Goal: Information Seeking & Learning: Learn about a topic

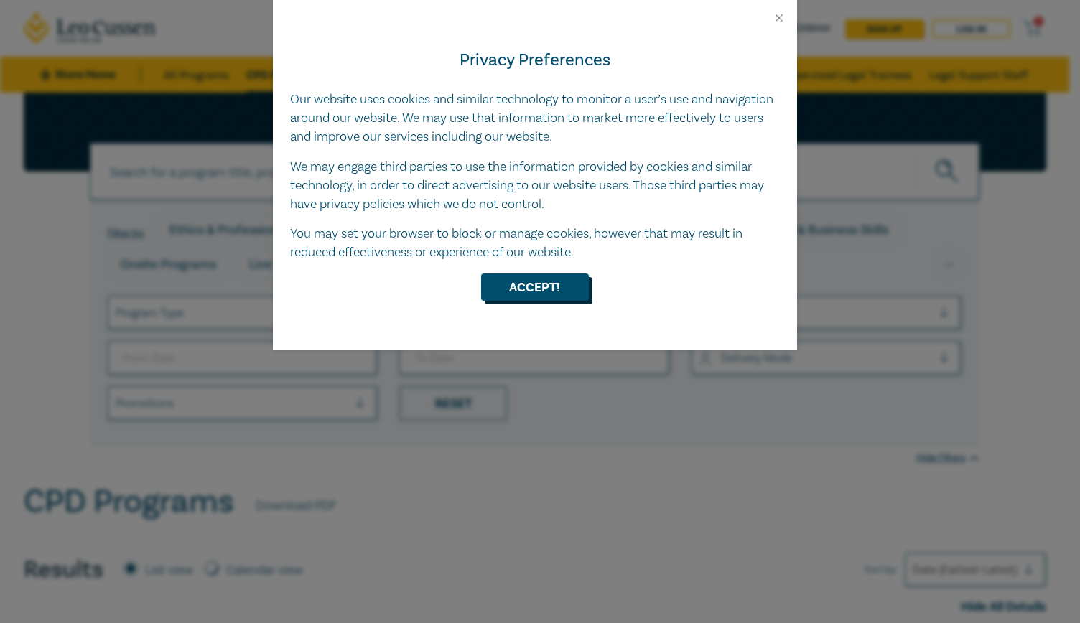
click at [531, 285] on button "Accept!" at bounding box center [535, 287] width 108 height 27
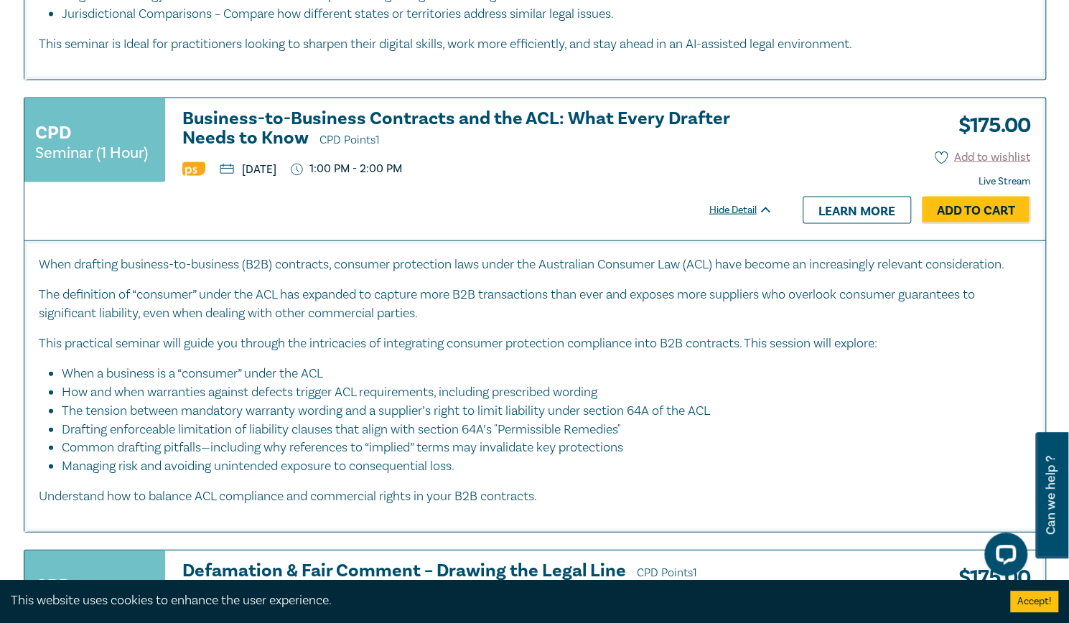
scroll to position [4953, 0]
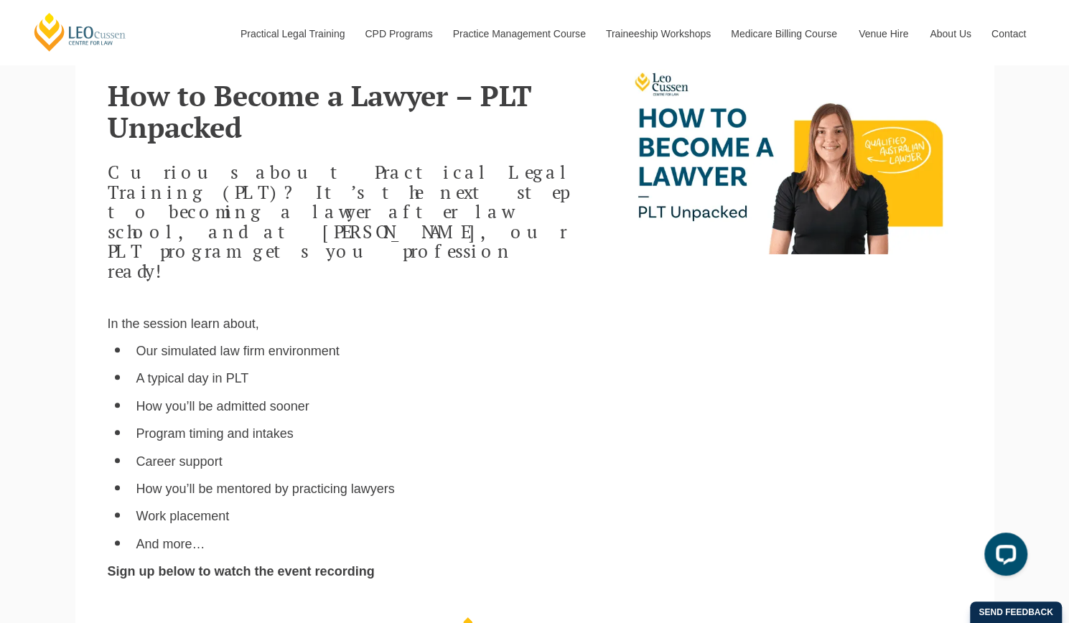
scroll to position [378, 0]
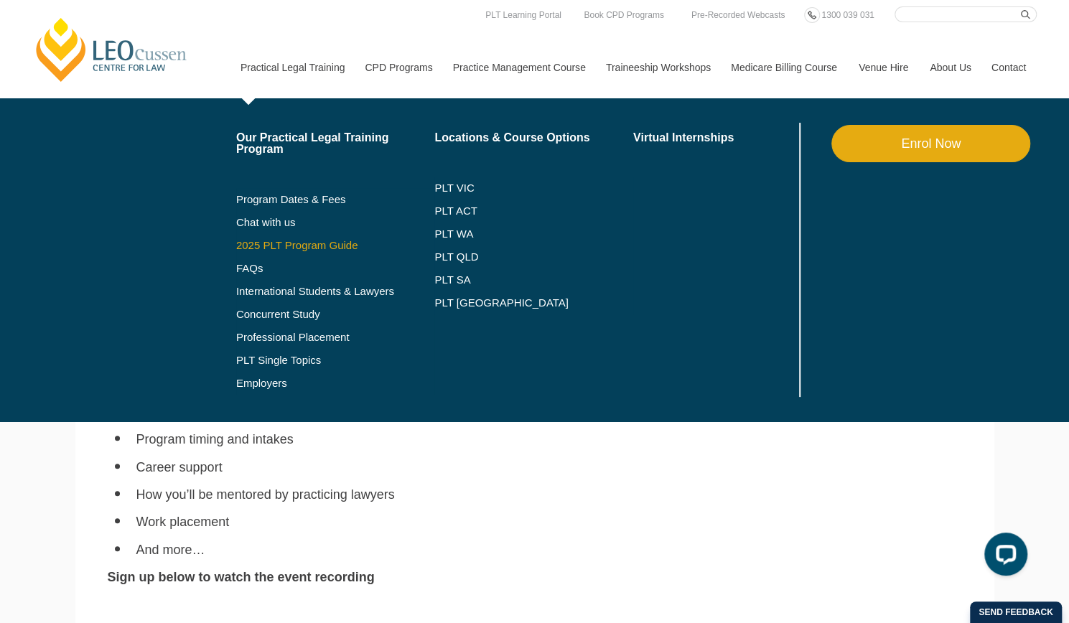
click at [320, 244] on link "2025 PLT Program Guide" at bounding box center [317, 245] width 163 height 11
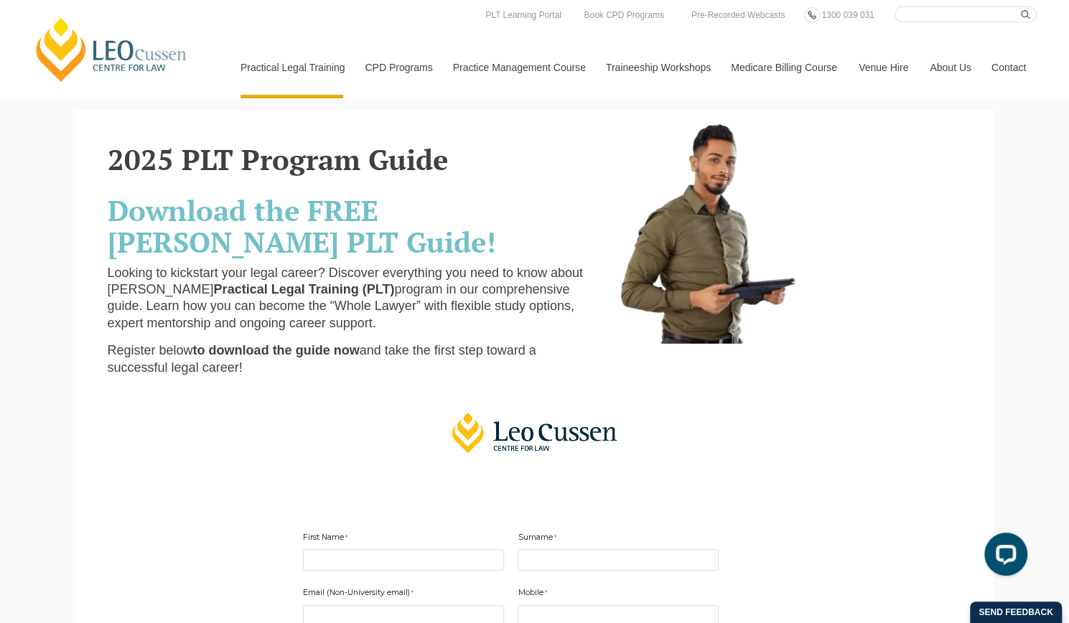
click at [959, 14] on input "Search here" at bounding box center [966, 14] width 142 height 16
type input "Perry"
click at [1021, 6] on button "submit" at bounding box center [1029, 14] width 16 height 16
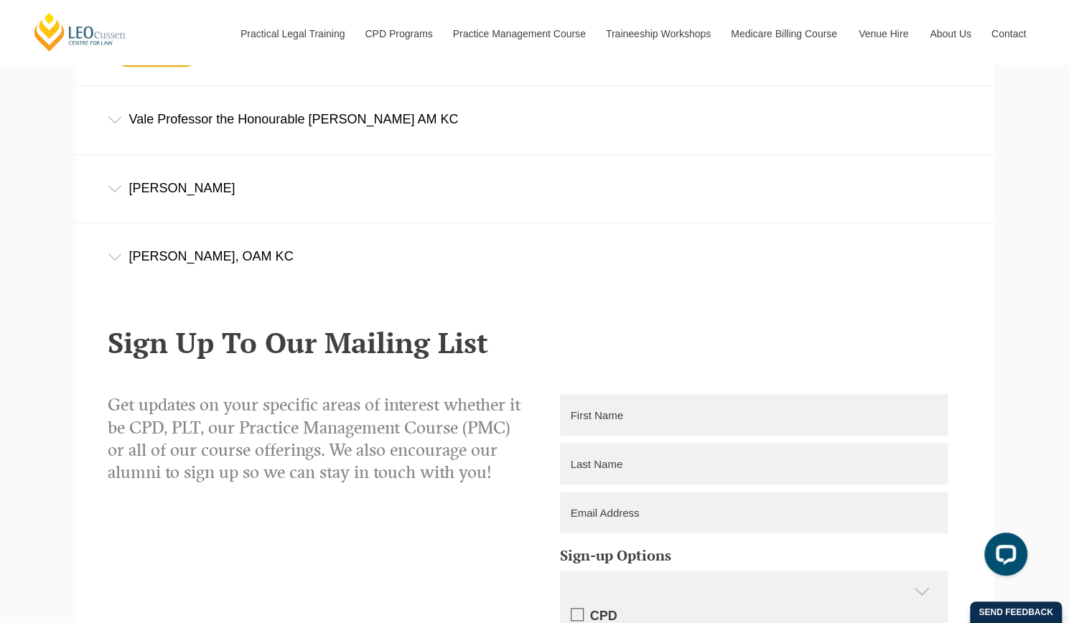
scroll to position [577, 0]
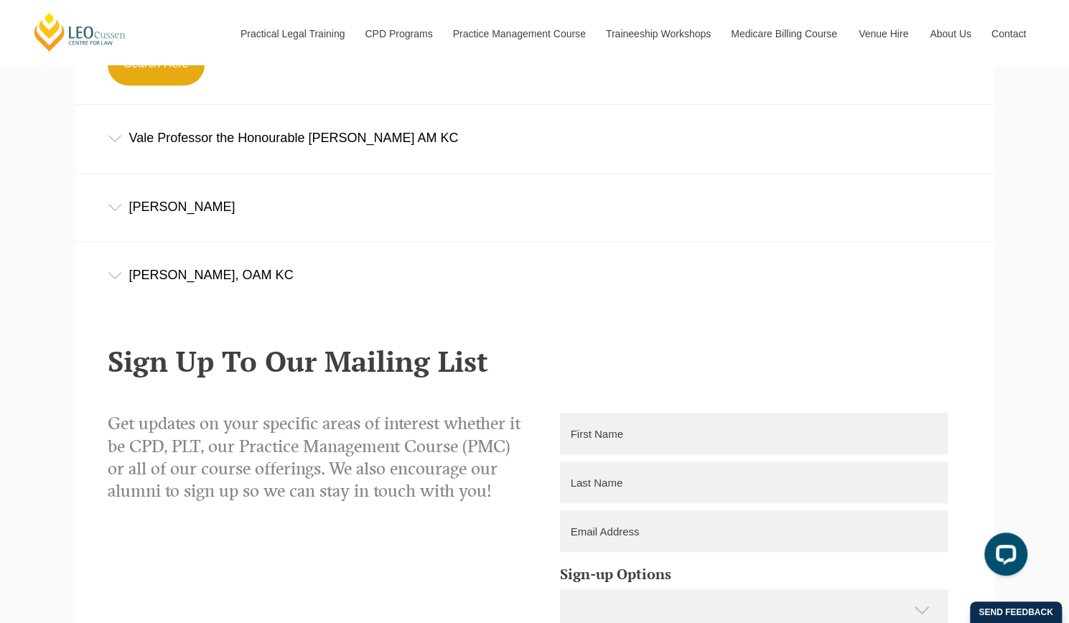
click at [213, 280] on div "[PERSON_NAME], OAM KC" at bounding box center [534, 275] width 919 height 67
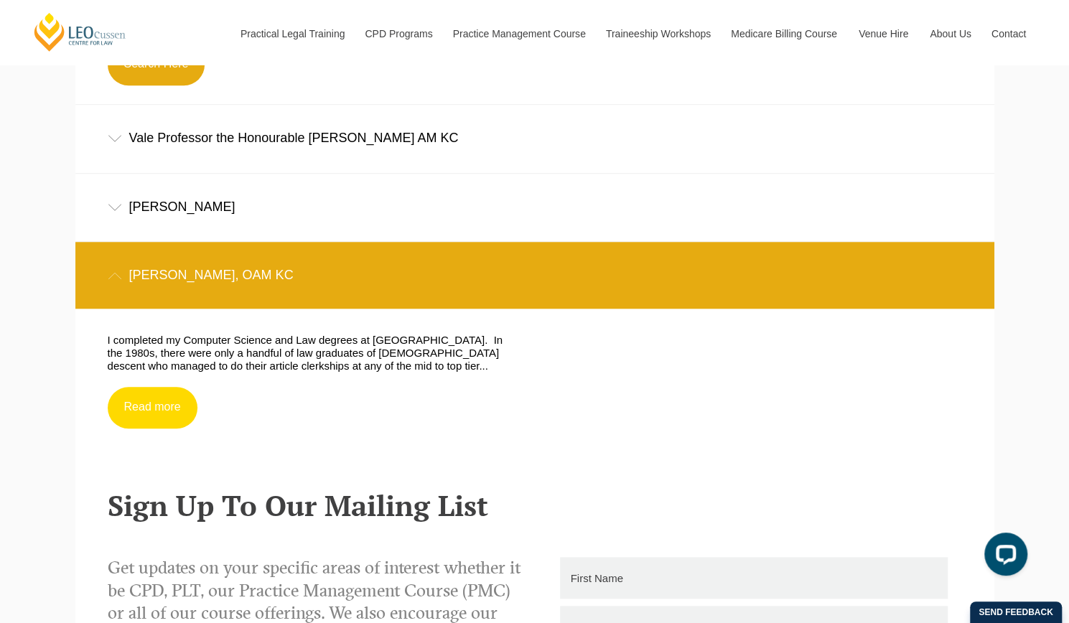
click at [156, 409] on link "Read more" at bounding box center [153, 408] width 90 height 42
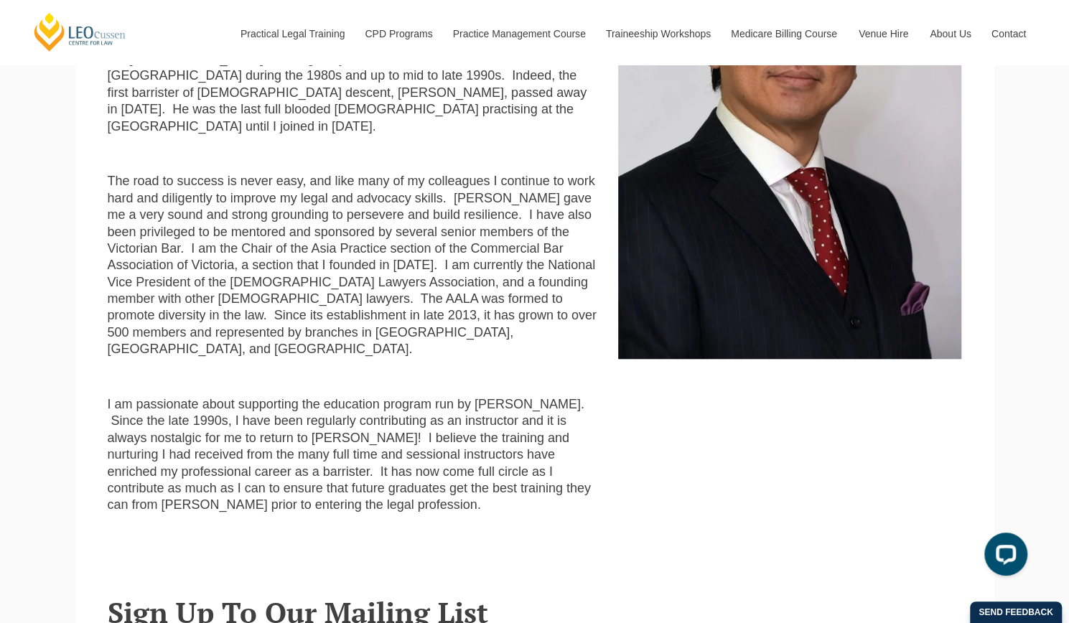
scroll to position [508, 0]
